Goal: Task Accomplishment & Management: Use online tool/utility

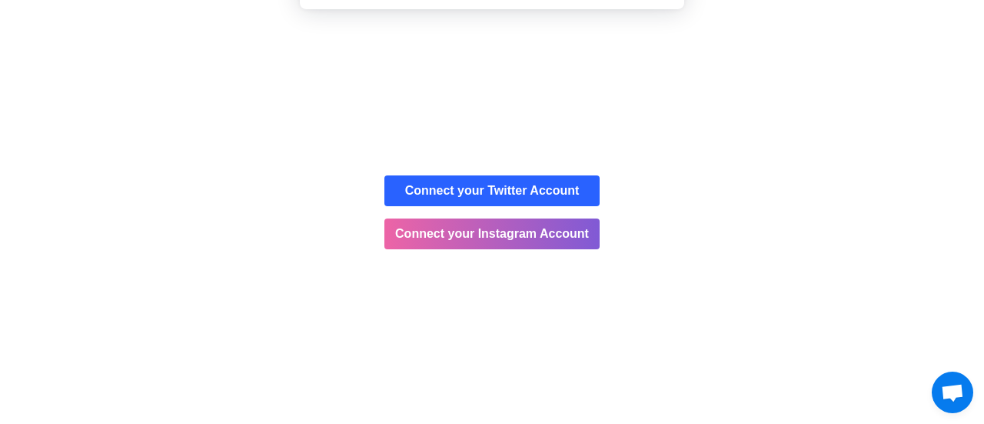
click at [534, 106] on button "Cancel" at bounding box center [546, 99] width 81 height 38
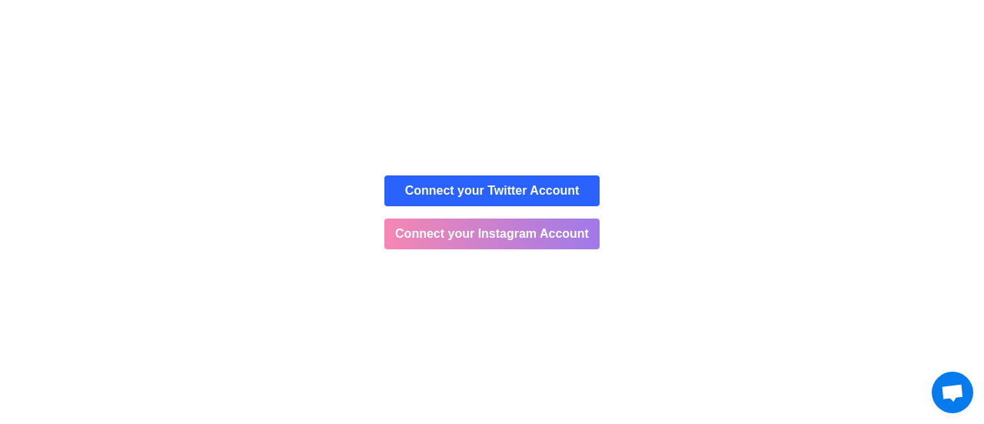
click at [510, 232] on button "Connect your Instagram Account" at bounding box center [491, 233] width 215 height 31
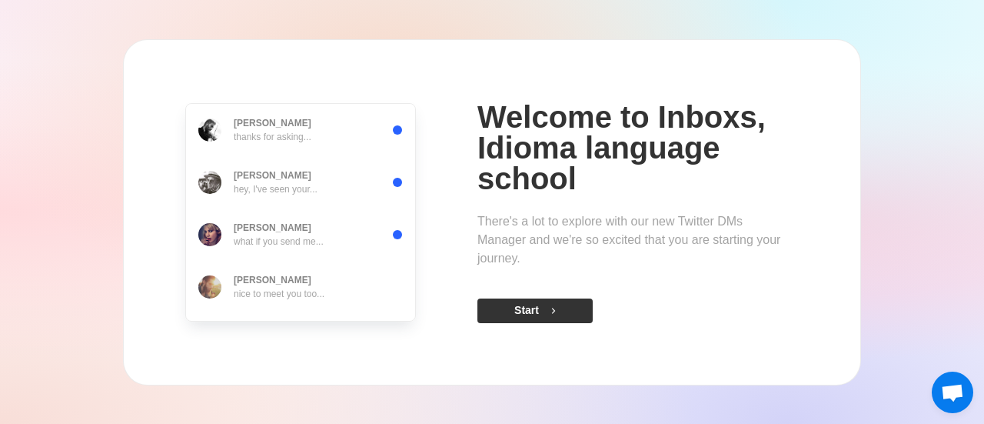
click at [570, 307] on button "Start" at bounding box center [534, 310] width 115 height 25
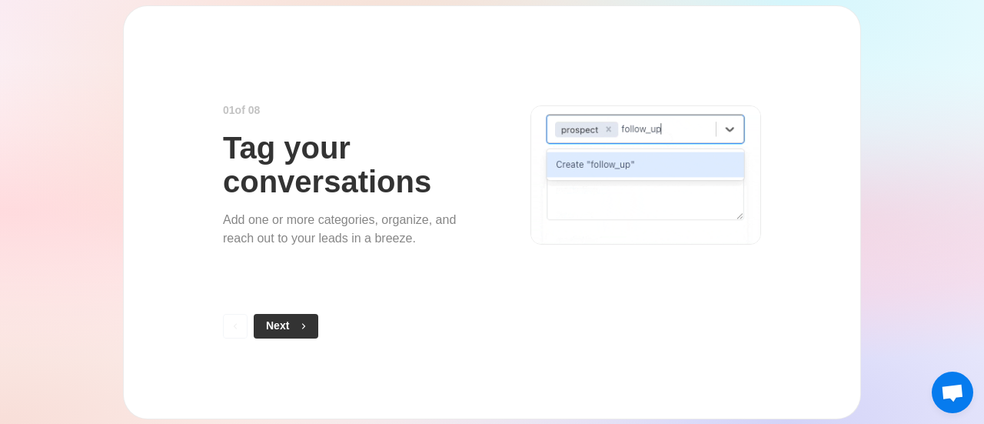
click at [303, 318] on button "Next" at bounding box center [286, 326] width 65 height 25
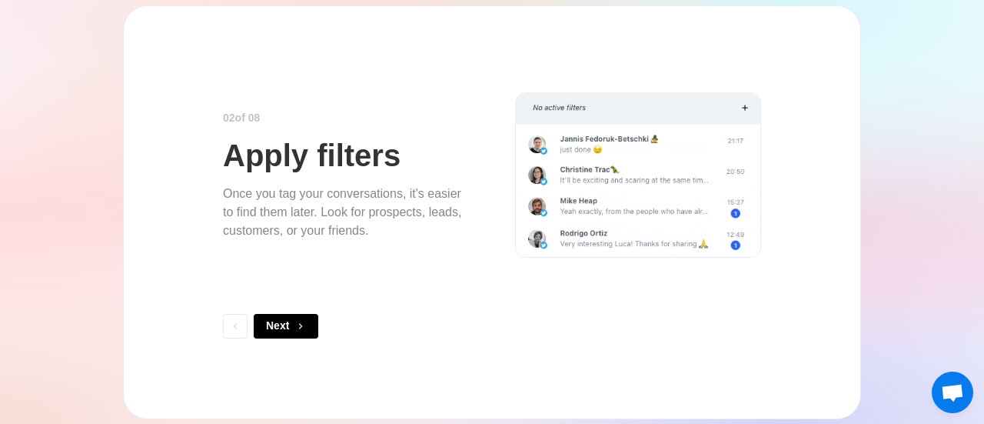
click at [303, 318] on button "Next" at bounding box center [286, 326] width 65 height 25
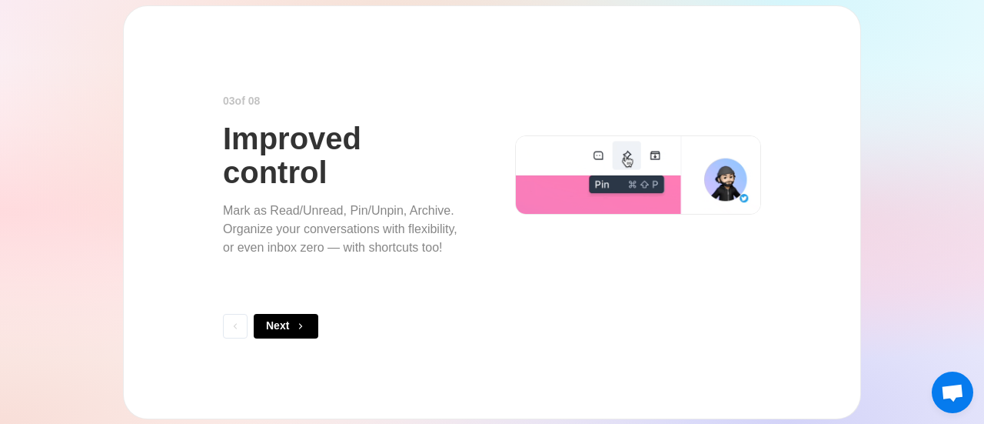
click at [303, 318] on button "Next" at bounding box center [286, 326] width 65 height 25
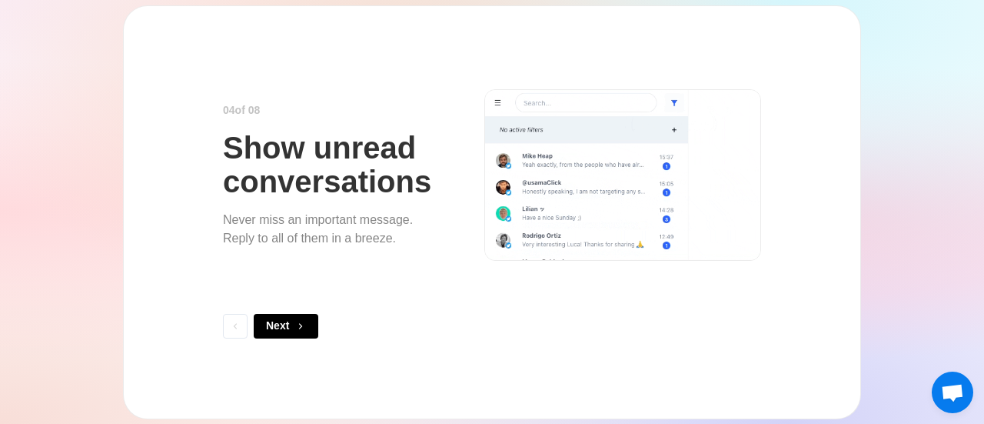
click at [303, 318] on button "Next" at bounding box center [286, 326] width 65 height 25
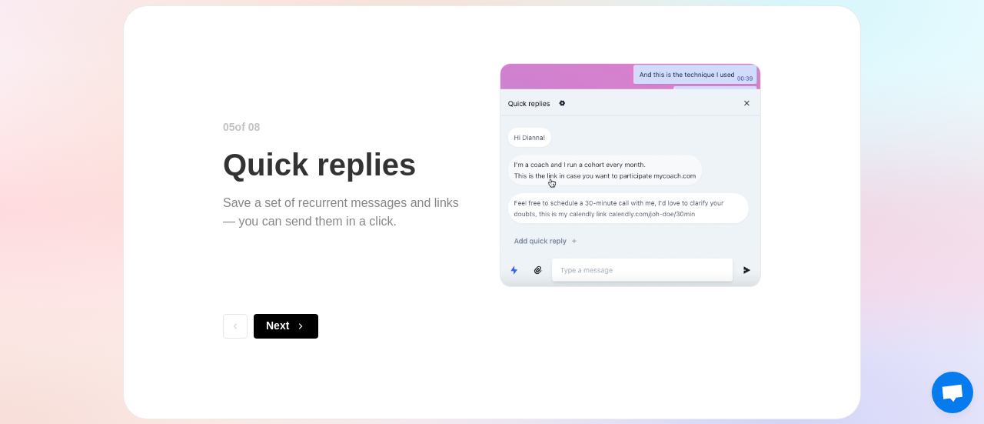
click at [303, 318] on button "Next" at bounding box center [286, 326] width 65 height 25
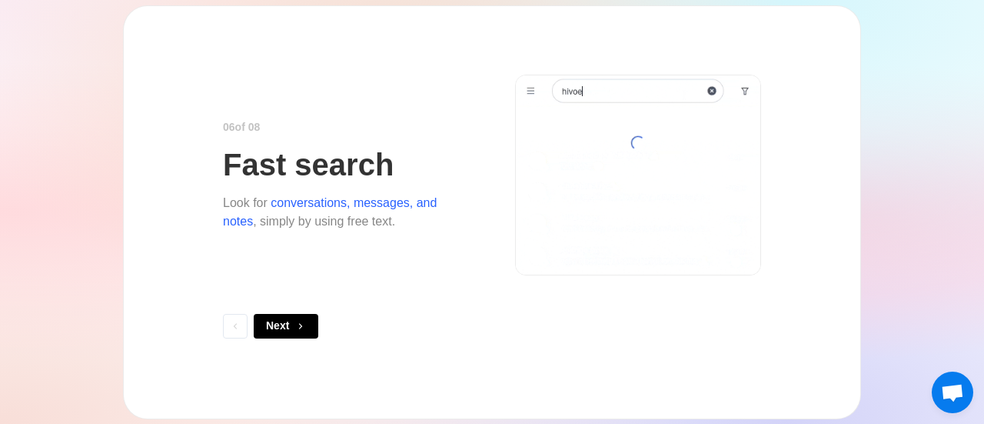
click at [303, 318] on button "Next" at bounding box center [286, 326] width 65 height 25
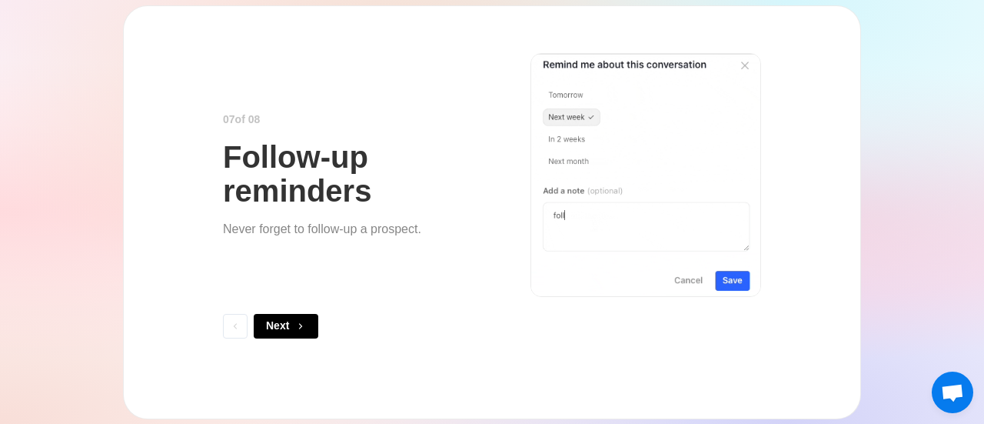
click at [303, 318] on button "Next" at bounding box center [286, 326] width 65 height 25
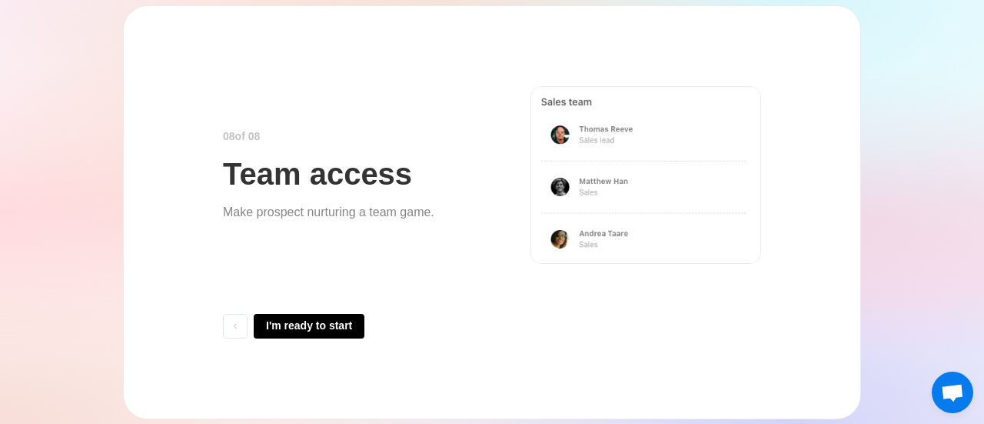
click at [303, 318] on button "I'm ready to start" at bounding box center [309, 326] width 111 height 25
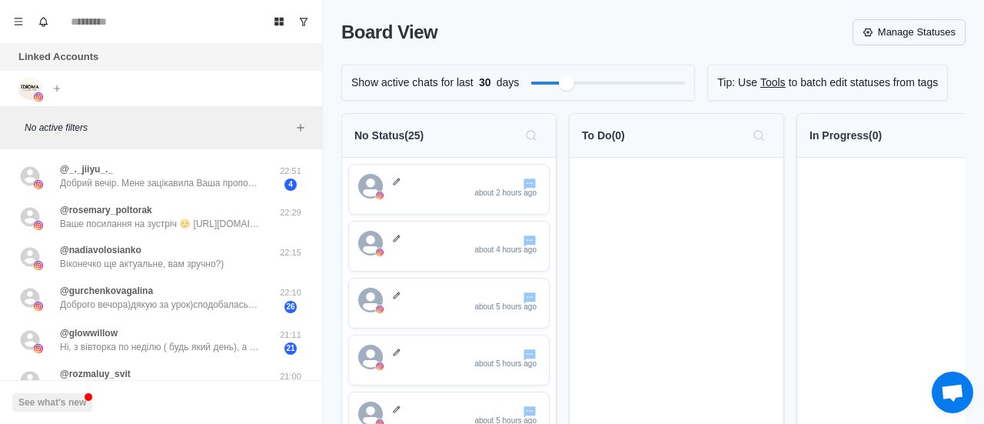
click at [907, 37] on link "Manage Statuses" at bounding box center [909, 32] width 113 height 26
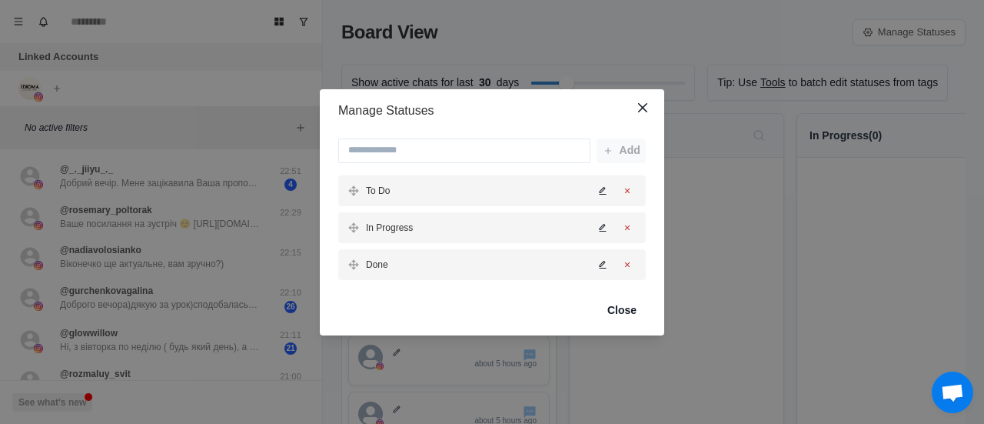
click at [694, 45] on div "Manage Statuses Add To Do In Progress Done Close" at bounding box center [492, 212] width 984 height 424
